Goal: Find specific page/section: Find specific page/section

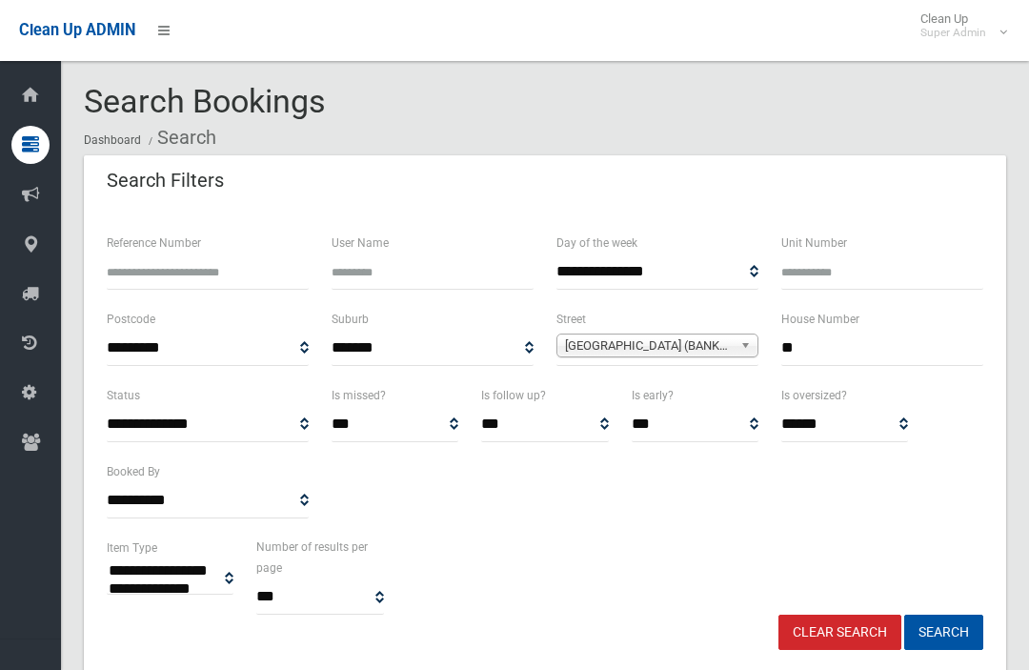
select select
click at [884, 346] on input "**" at bounding box center [882, 348] width 202 height 35
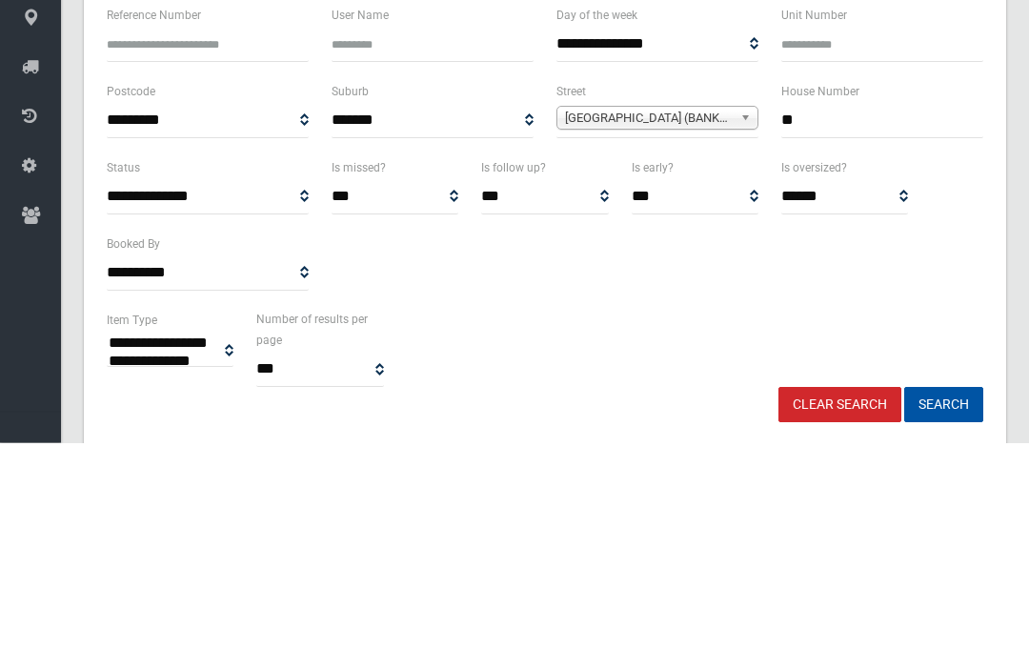
type input "*"
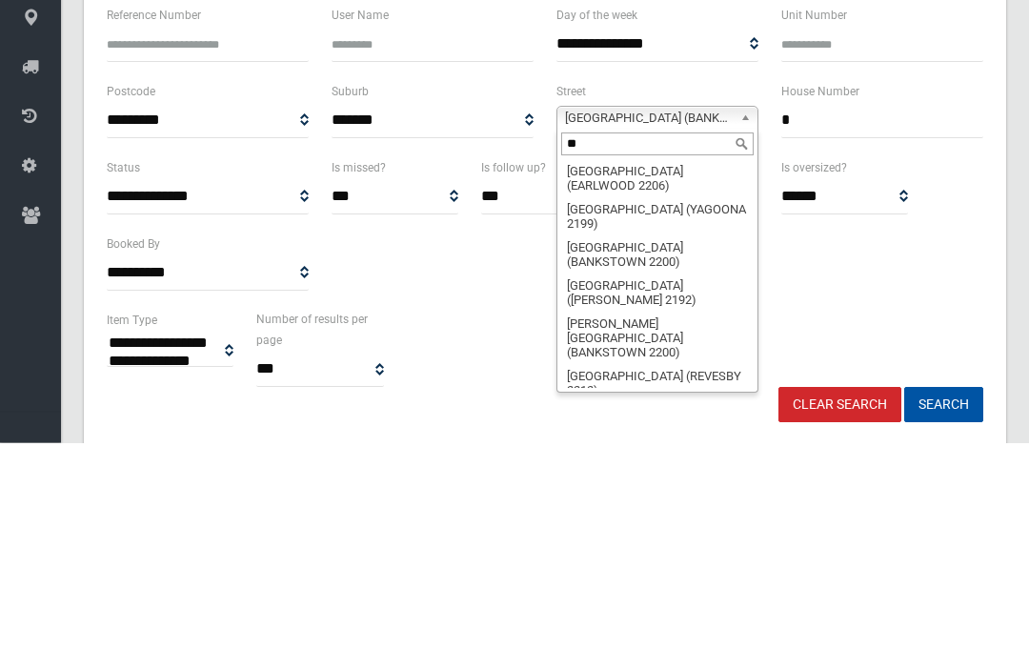
scroll to position [0, 0]
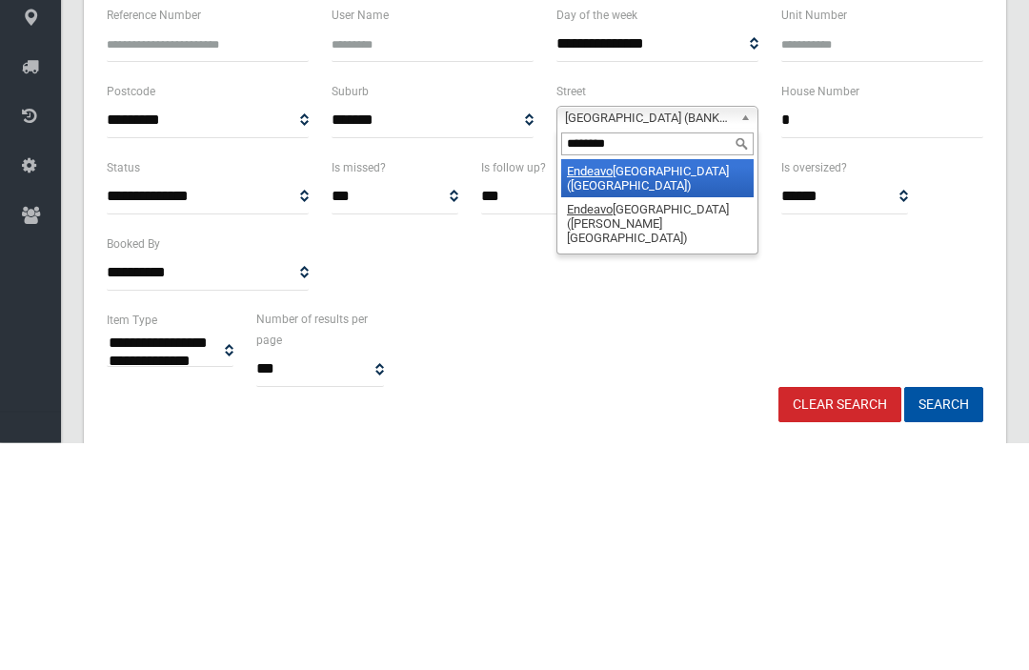
type input "*********"
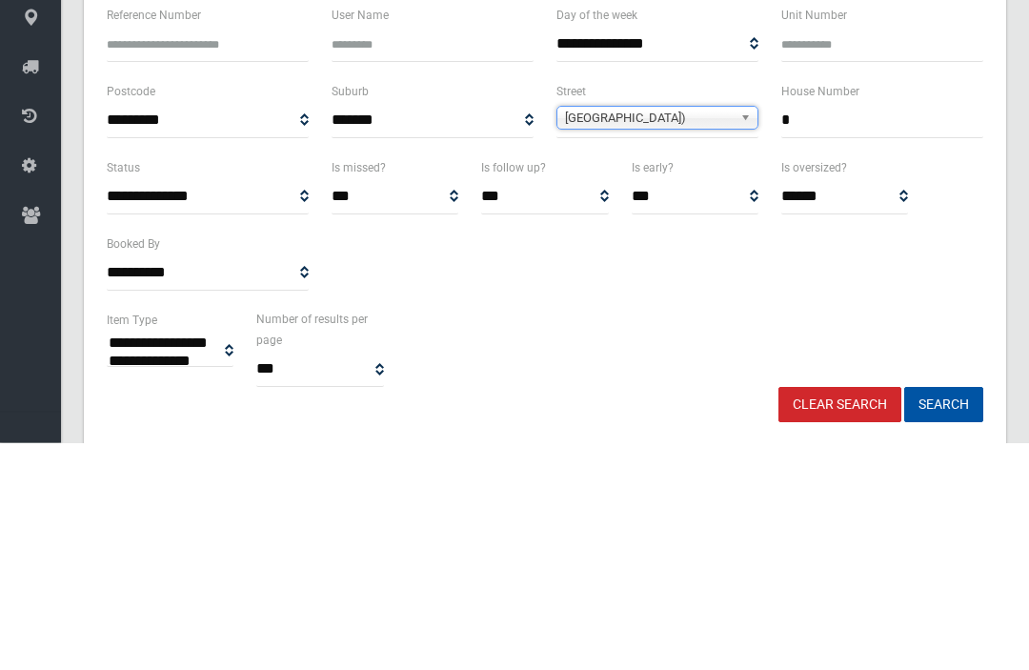
click at [943, 615] on button "Search" at bounding box center [943, 632] width 79 height 35
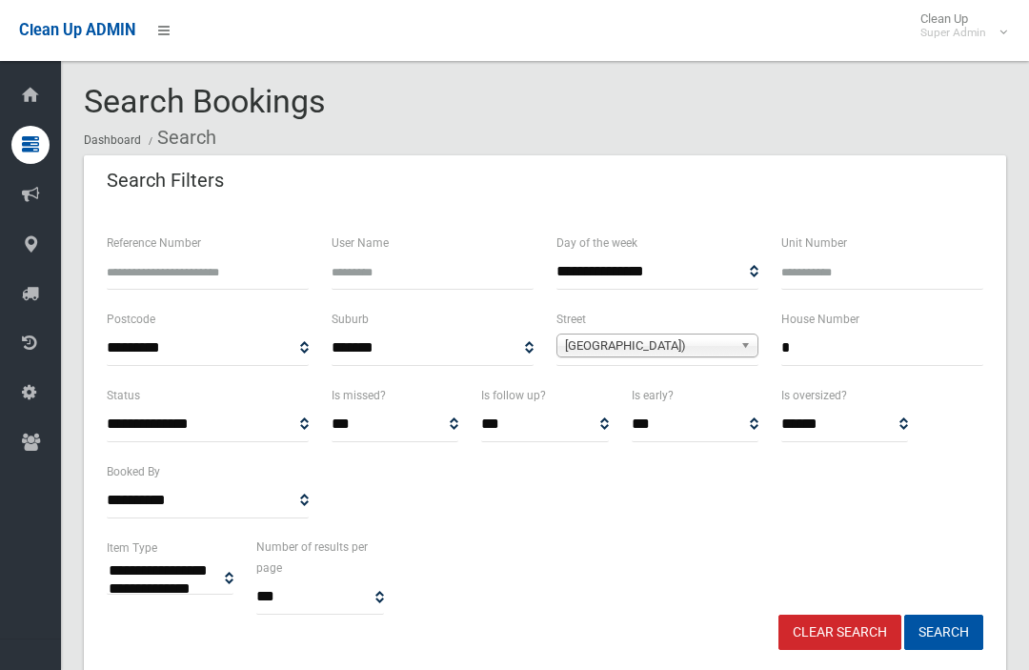
select select
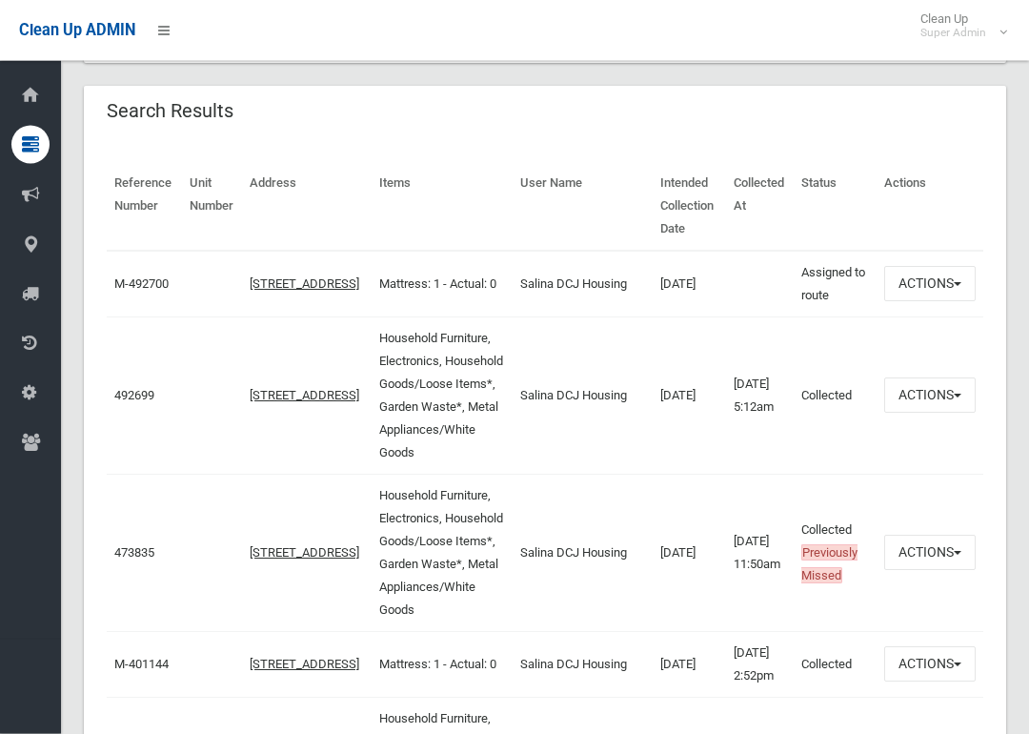
scroll to position [610, 0]
click at [135, 388] on link "492699" at bounding box center [134, 395] width 40 height 14
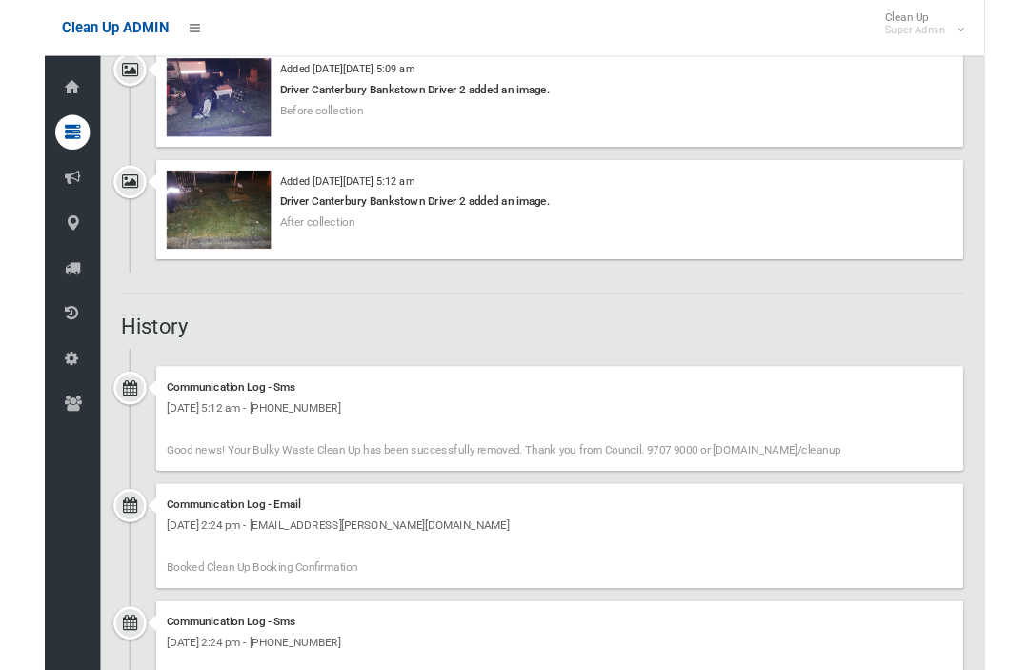
scroll to position [1415, 0]
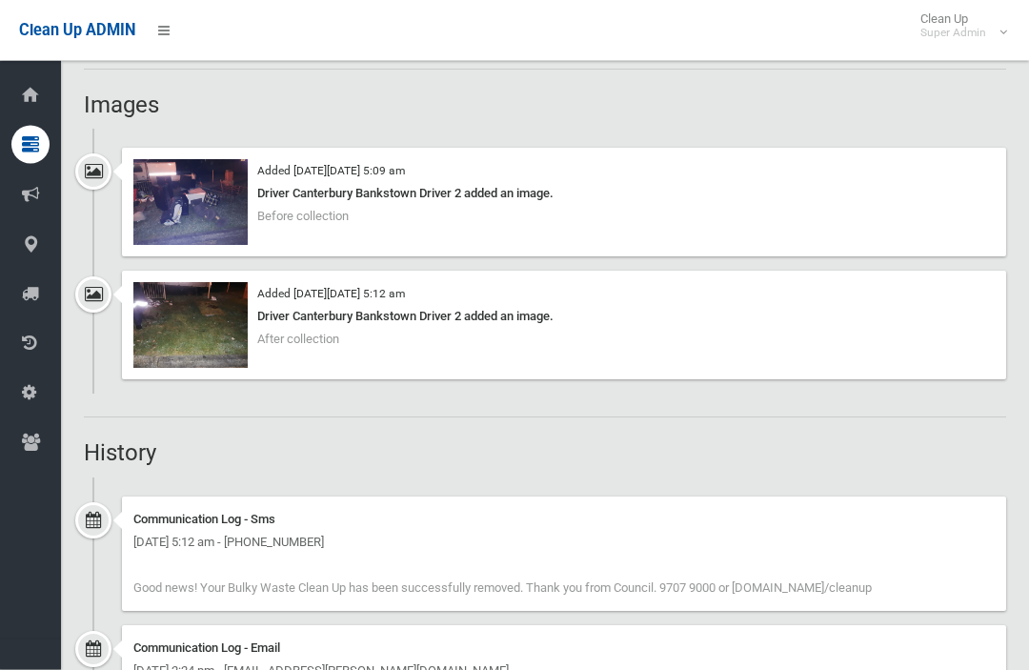
click at [149, 301] on img at bounding box center [190, 326] width 114 height 86
